Goal: Use online tool/utility: Utilize a website feature to perform a specific function

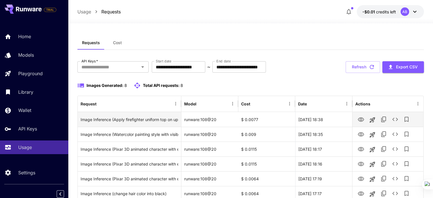
scroll to position [2, 0]
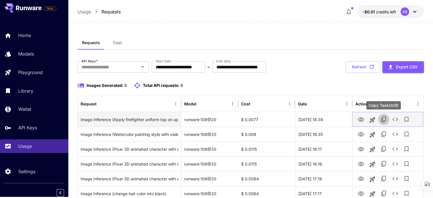
click at [380, 116] on icon "Copy TaskUUID" at bounding box center [383, 119] width 7 height 7
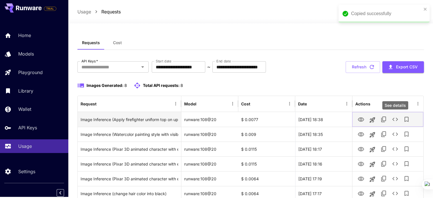
click at [393, 117] on icon "See details" at bounding box center [395, 119] width 7 height 7
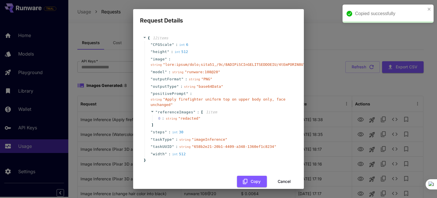
click at [214, 95] on div "" positivePrompt " : string " Apply firefighter uniform top on upper body only,…" at bounding box center [220, 99] width 150 height 19
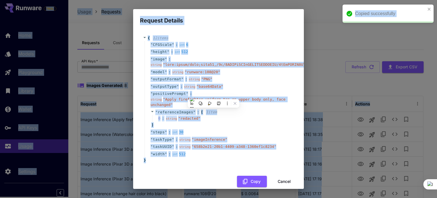
click at [214, 95] on div "" positivePrompt " : string " Apply firefighter uniform top on upper body only,…" at bounding box center [220, 99] width 150 height 19
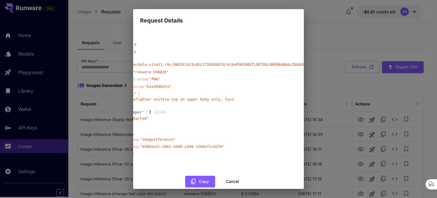
scroll to position [0, 0]
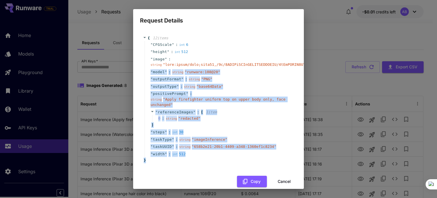
drag, startPoint x: 148, startPoint y: 161, endPoint x: 146, endPoint y: 70, distance: 90.8
click at [146, 70] on div "{ 12 item s " CFGScale " : int 6 " height " : int 512 " image " : string " " " …" at bounding box center [218, 99] width 151 height 128
copy div "" model " : string " runware:108@20 " " outputFormat " : string " PNG " " outpu…"
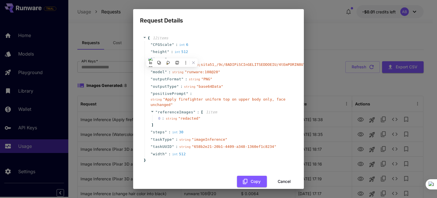
click at [167, 40] on div "12 item s" at bounding box center [160, 38] width 20 height 6
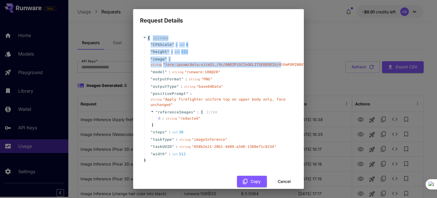
drag, startPoint x: 147, startPoint y: 33, endPoint x: 269, endPoint y: 63, distance: 125.7
click at [269, 63] on div "{ 12 item s " CFGScale " : int 6 " height " : int 512 " image " : string " " " …" at bounding box center [218, 99] width 157 height 139
copy div "{ 12 item s " CFGScale " : int 6 " height " : int 512 " image " : string " data…"
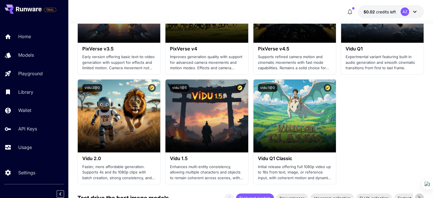
scroll to position [567, 0]
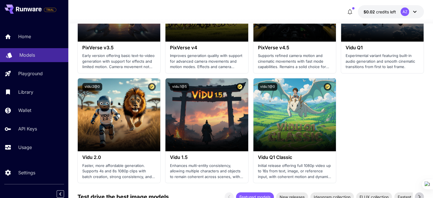
click at [31, 60] on link "Models" at bounding box center [34, 55] width 68 height 14
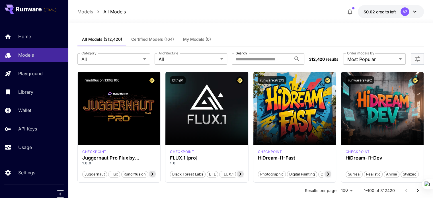
click at [170, 55] on label "Architecture" at bounding box center [168, 53] width 19 height 5
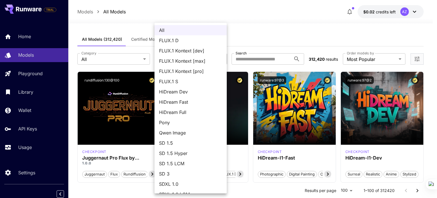
click at [243, 36] on div at bounding box center [218, 99] width 437 height 198
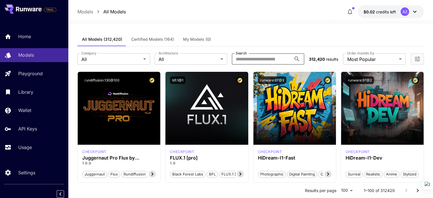
click at [246, 59] on input "Search" at bounding box center [262, 58] width 60 height 11
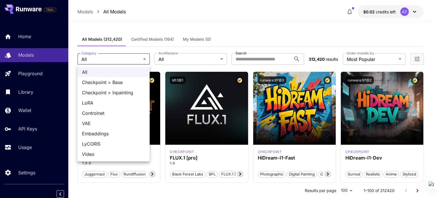
click at [179, 45] on div at bounding box center [218, 99] width 437 height 198
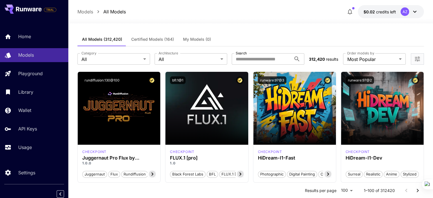
click at [411, 59] on div at bounding box center [417, 58] width 13 height 11
click at [417, 58] on icon "Open more filters" at bounding box center [417, 59] width 7 height 7
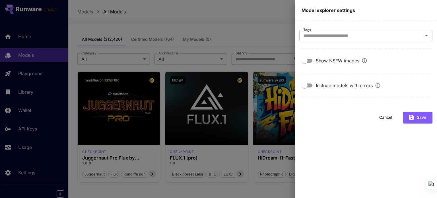
click at [264, 23] on div at bounding box center [218, 99] width 437 height 198
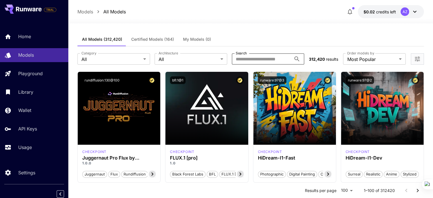
click at [255, 55] on input "Search" at bounding box center [262, 58] width 60 height 11
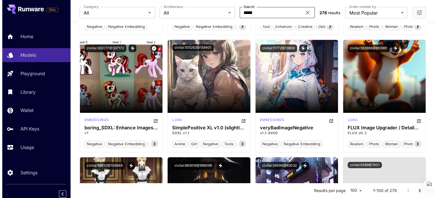
scroll to position [384, 0]
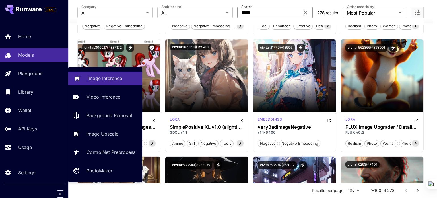
type input "*****"
click at [86, 77] on link "Image Inference" at bounding box center [105, 78] width 74 height 14
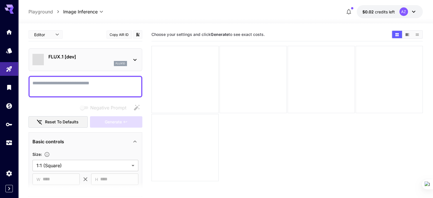
click at [132, 60] on icon at bounding box center [135, 59] width 7 height 7
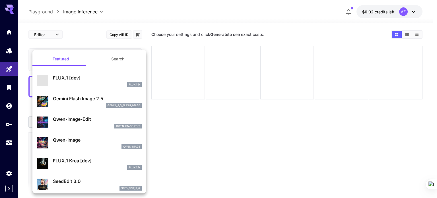
click at [142, 45] on div at bounding box center [218, 99] width 437 height 198
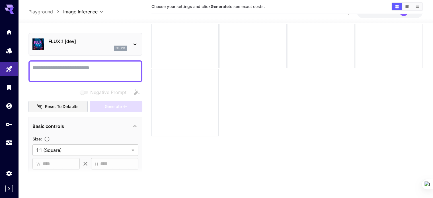
click at [82, 45] on div "FLUX.1 [dev] flux1d" at bounding box center [87, 44] width 79 height 13
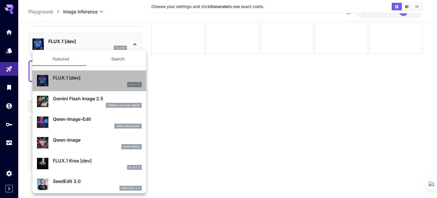
click at [90, 87] on div "FLUX.1 [dev] FLUX.1 D" at bounding box center [89, 80] width 105 height 17
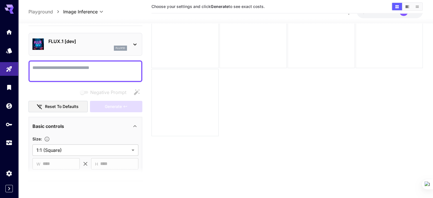
click at [95, 41] on p "FLUX.1 [dev]" at bounding box center [87, 41] width 79 height 7
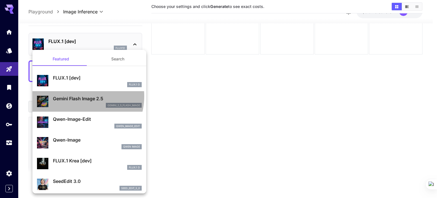
click at [75, 96] on p "Gemini Flash Image 2.5" at bounding box center [97, 98] width 89 height 7
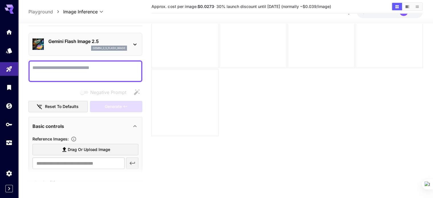
click at [81, 46] on div "gemini_2_5_flash_image" at bounding box center [87, 48] width 79 height 5
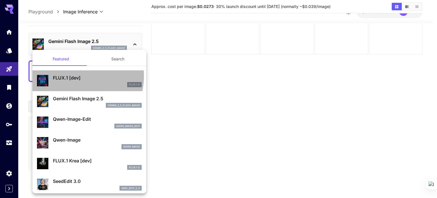
click at [65, 75] on p "FLUX.1 [dev]" at bounding box center [97, 77] width 89 height 7
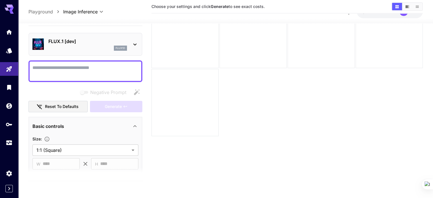
click at [97, 41] on p "FLUX.1 [dev]" at bounding box center [87, 41] width 79 height 7
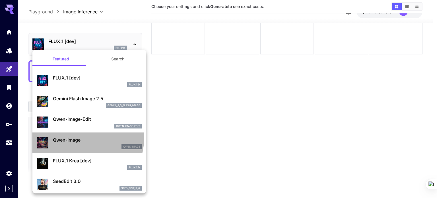
click at [71, 136] on p "Qwen-Image" at bounding box center [97, 139] width 89 height 7
type input "**"
type input "***"
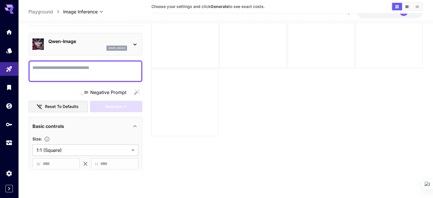
click at [103, 44] on p "Qwen-Image" at bounding box center [87, 41] width 79 height 7
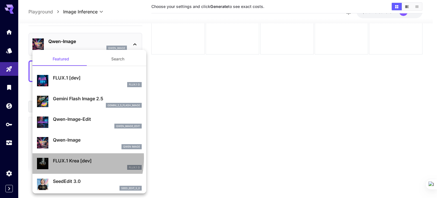
click at [60, 158] on p "FLUX.1 Krea [dev]" at bounding box center [97, 160] width 89 height 7
type input "**"
type input "***"
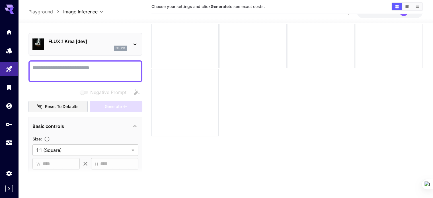
click at [253, 7] on span "Choose your settings and click Generate to see exact costs." at bounding box center [207, 6] width 113 height 5
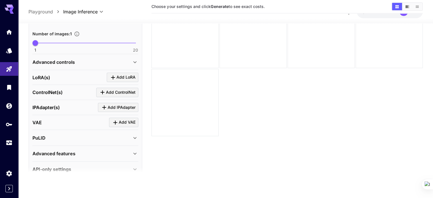
scroll to position [178, 0]
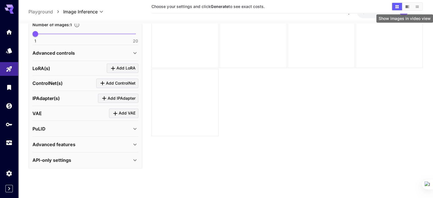
click at [406, 8] on icon "Show images in video view" at bounding box center [407, 6] width 4 height 3
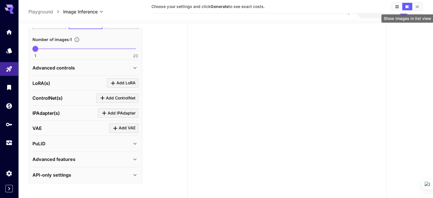
click at [420, 7] on button "Show images in list view" at bounding box center [417, 6] width 10 height 7
click at [407, 5] on icon "Show images in video view" at bounding box center [407, 7] width 4 height 4
click at [398, 4] on button "Show images in grid view" at bounding box center [397, 6] width 10 height 7
